Goal: Navigation & Orientation: Find specific page/section

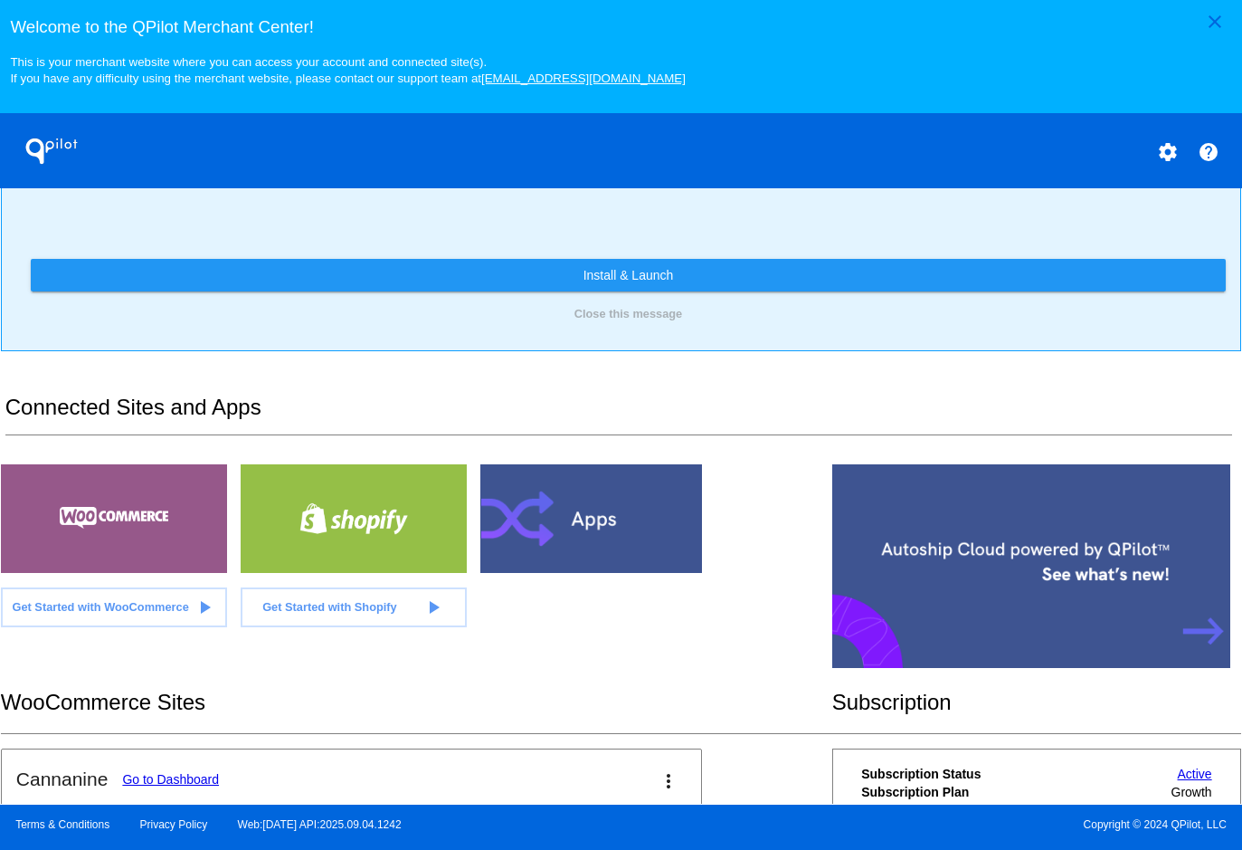
scroll to position [362, 0]
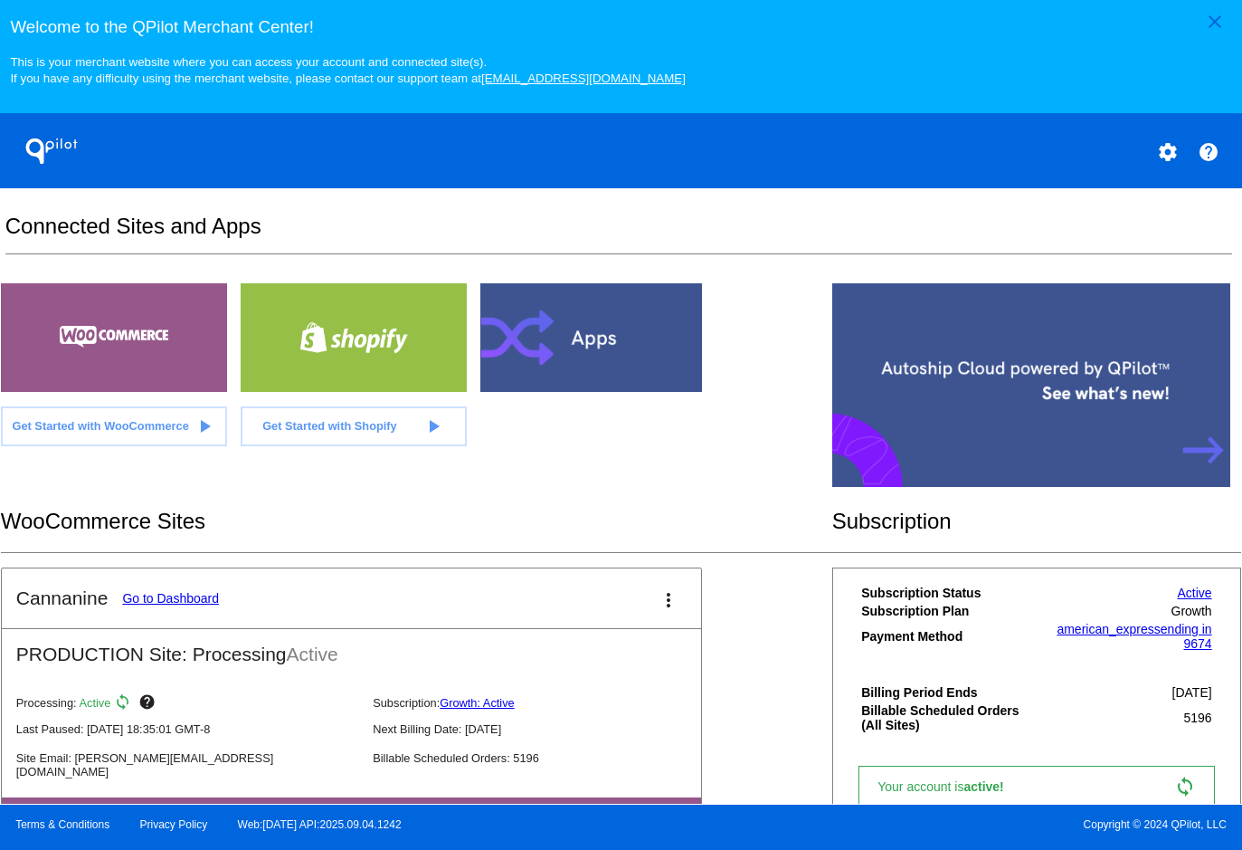
click at [197, 605] on link "Go to Dashboard" at bounding box center [170, 598] width 97 height 14
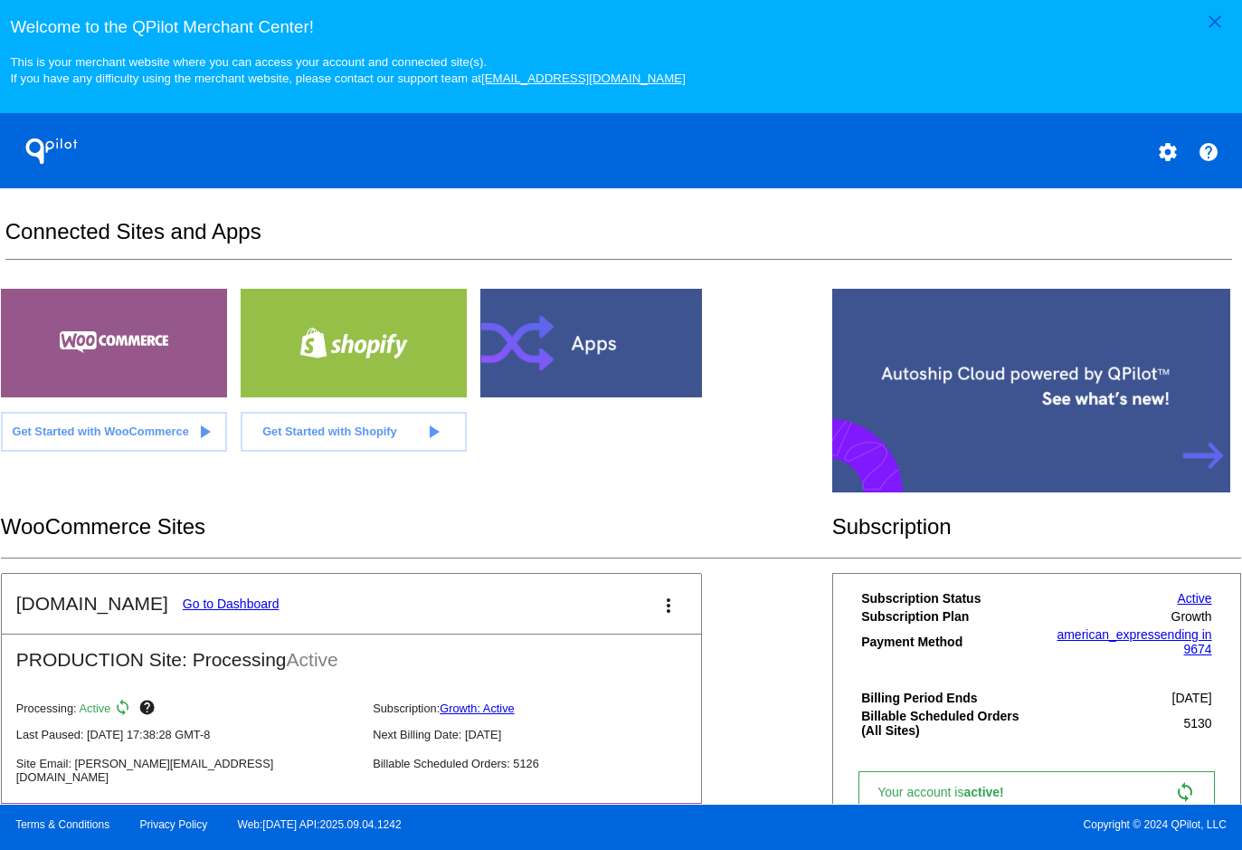
scroll to position [362, 0]
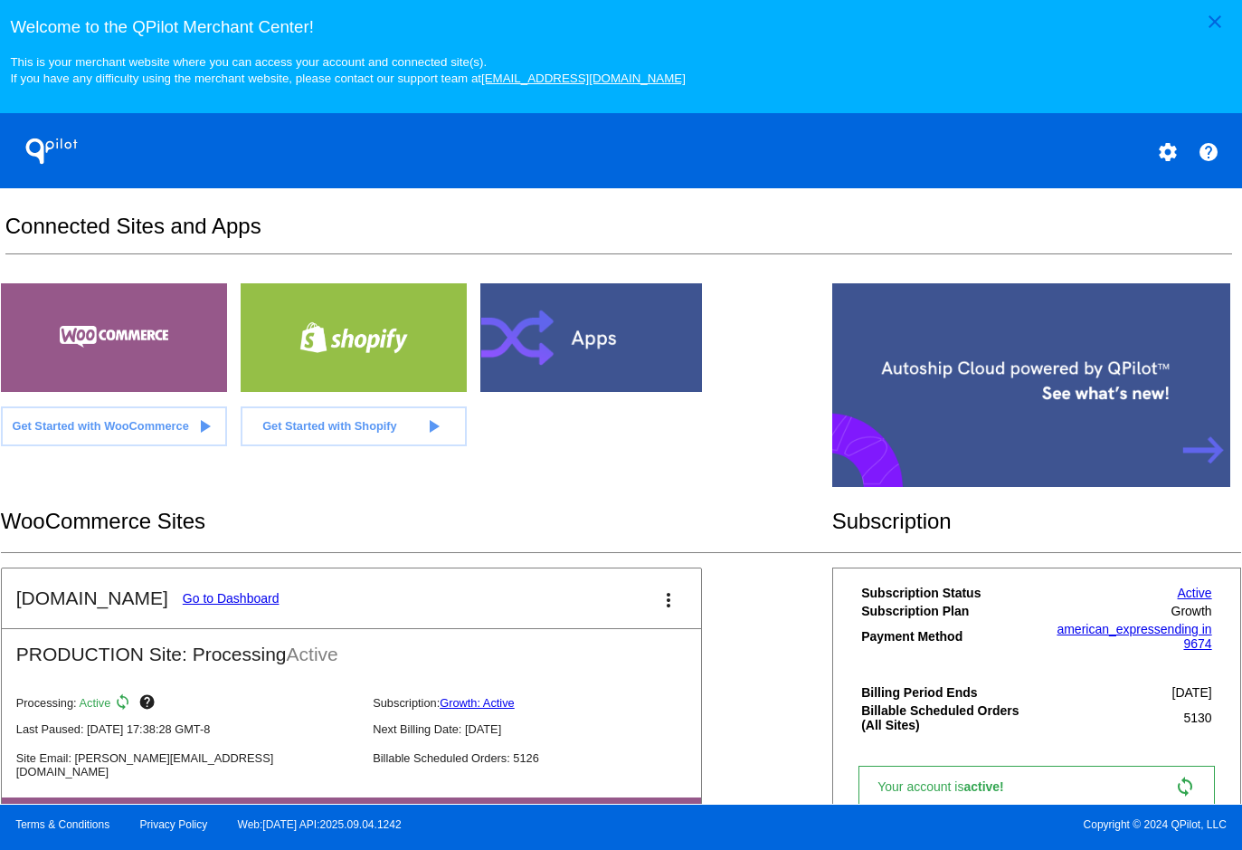
click at [228, 603] on link "Go to Dashboard" at bounding box center [231, 598] width 97 height 14
